Goal: Navigation & Orientation: Find specific page/section

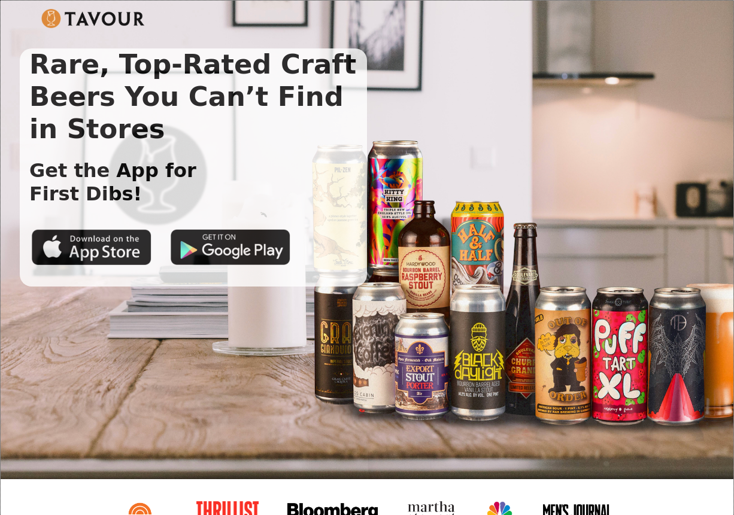
click at [92, 10] on img at bounding box center [93, 18] width 104 height 19
click at [49, 16] on img at bounding box center [93, 18] width 104 height 19
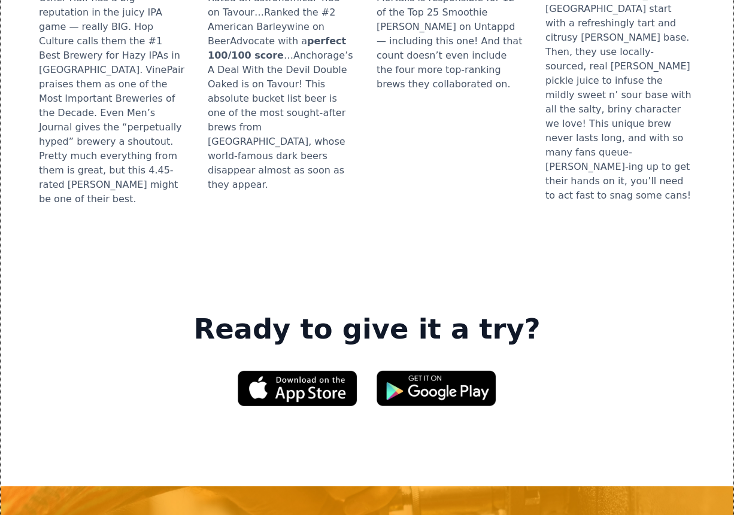
scroll to position [1777, 0]
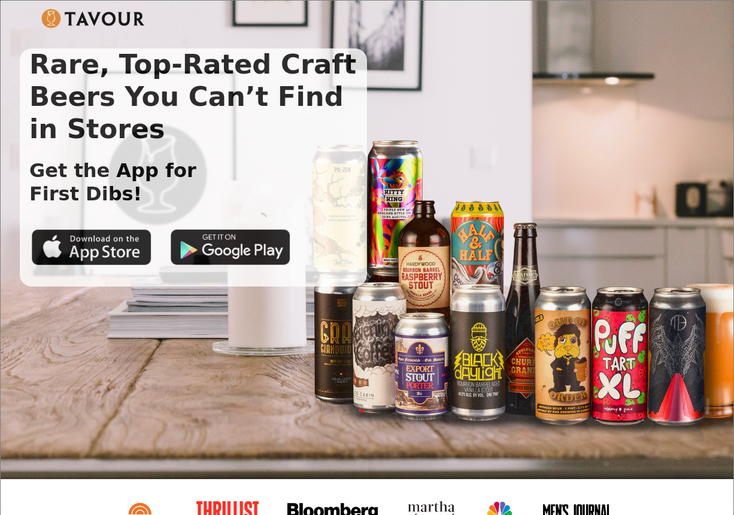
click at [103, 21] on img at bounding box center [93, 18] width 104 height 19
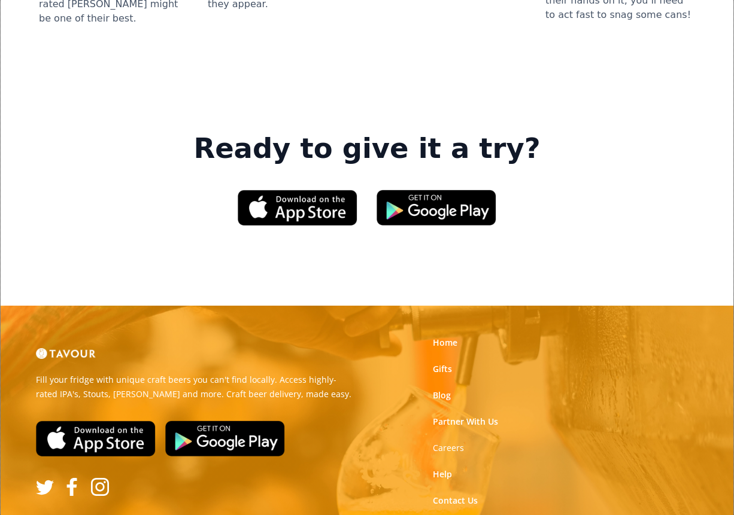
scroll to position [1777, 0]
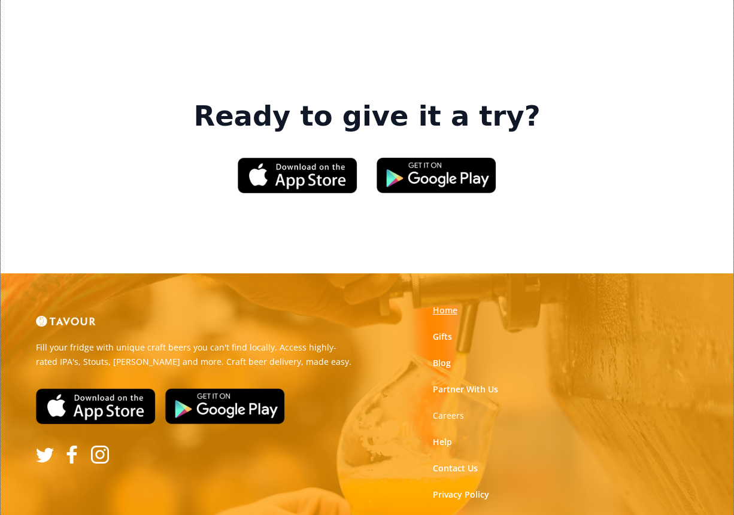
click at [443, 305] on link "Home" at bounding box center [445, 311] width 25 height 12
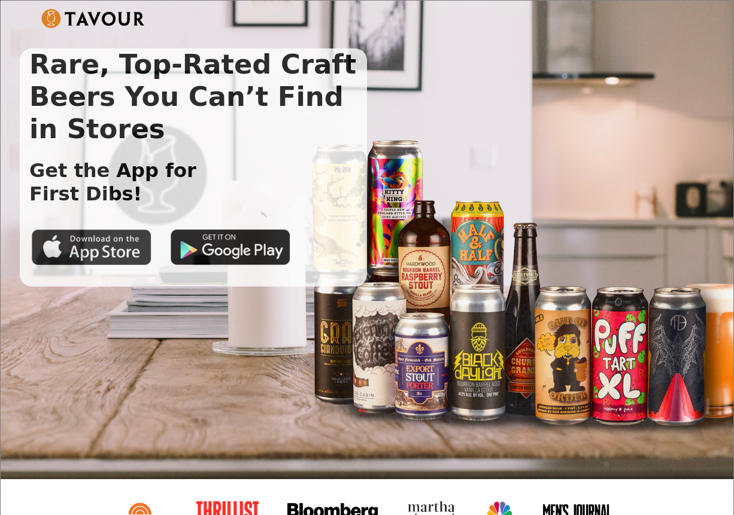
click at [90, 246] on img at bounding box center [92, 247] width 120 height 36
